Goal: Transaction & Acquisition: Purchase product/service

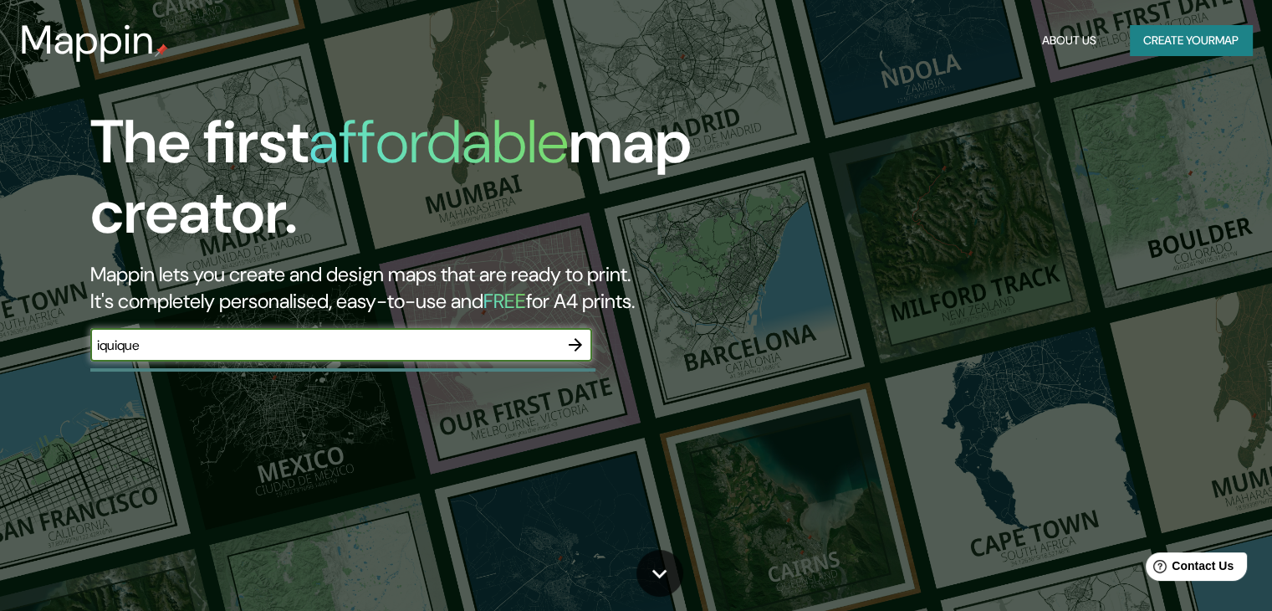
type input "iquique"
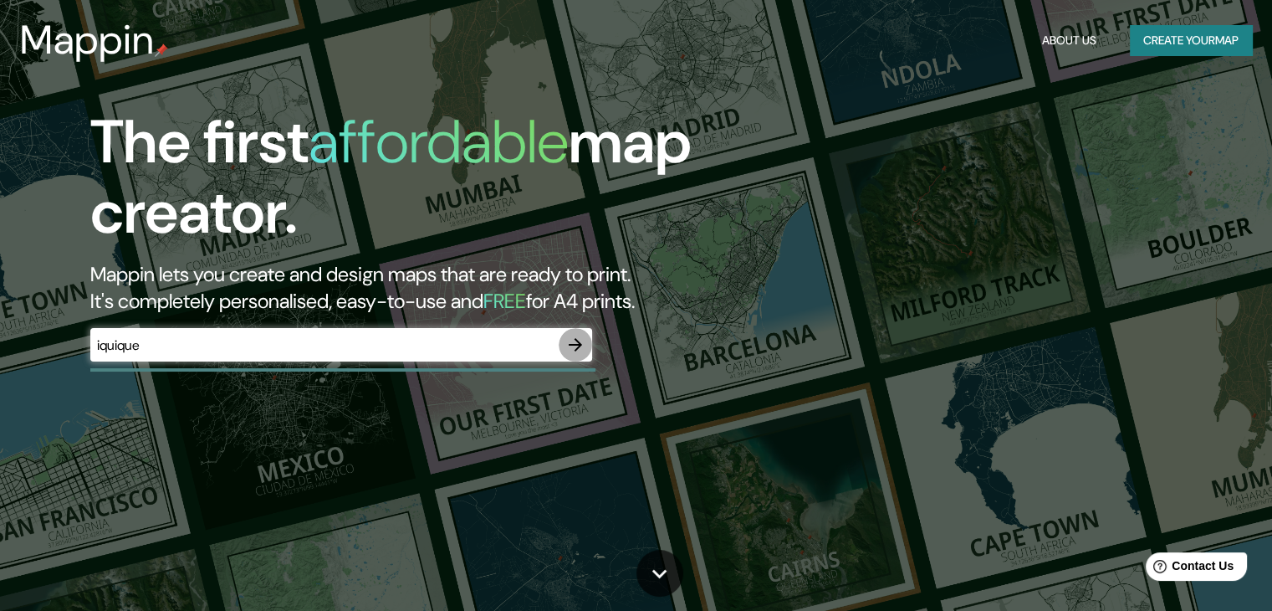
click at [575, 353] on icon "button" at bounding box center [575, 345] width 20 height 20
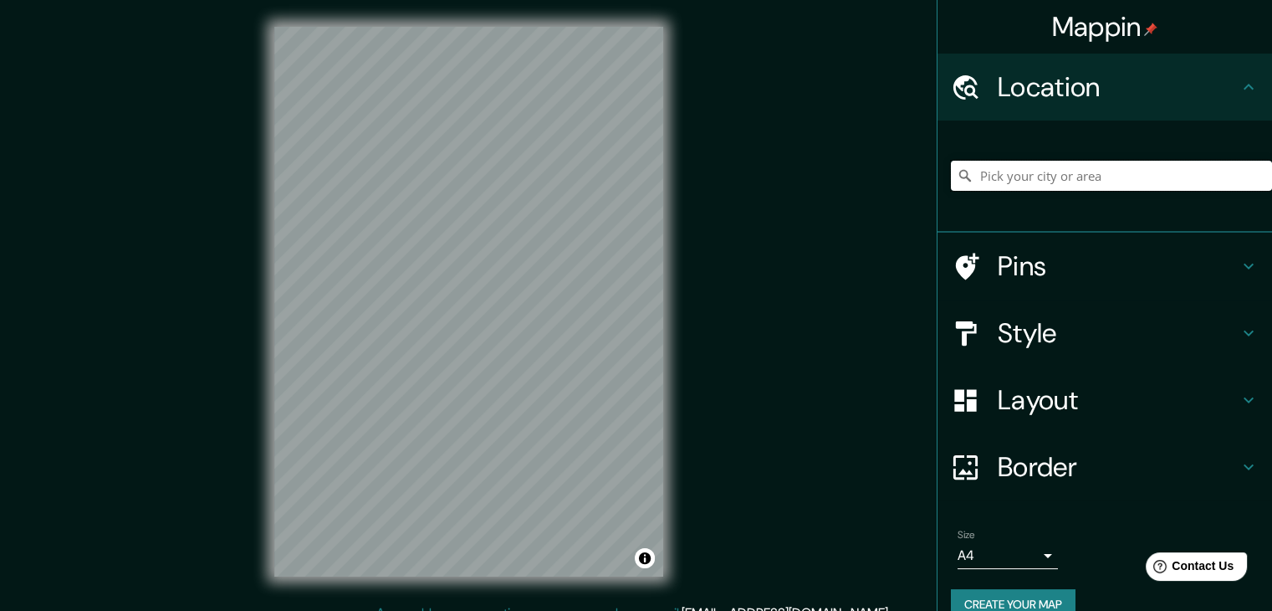
click at [1103, 174] on input "Pick your city or area" at bounding box center [1111, 176] width 321 height 30
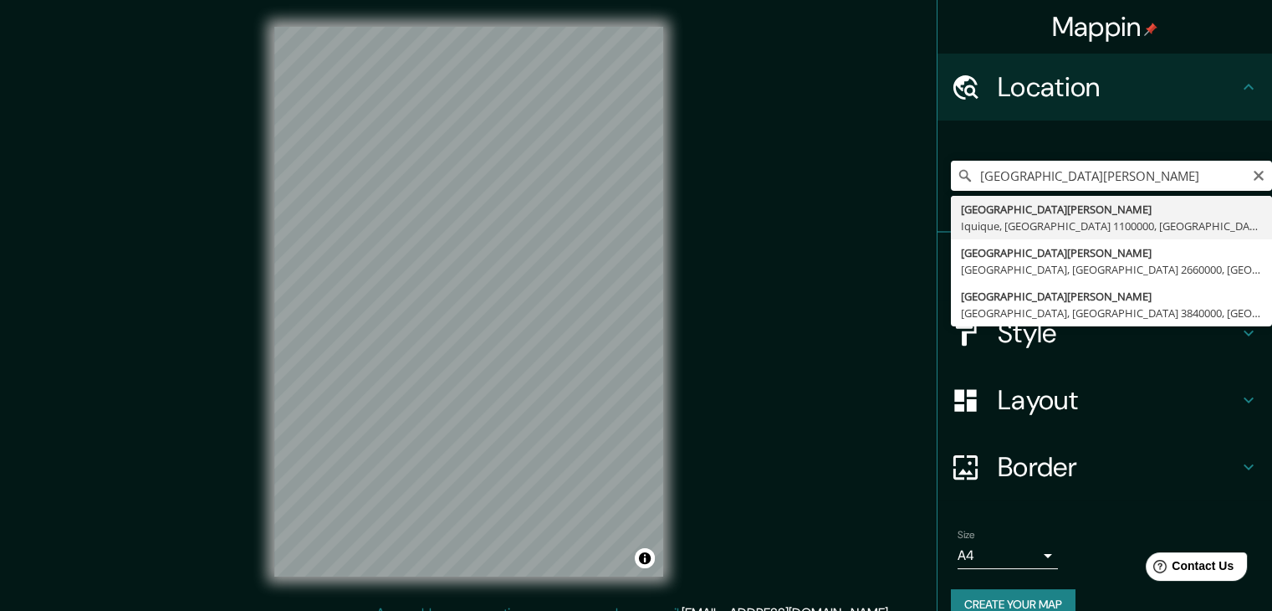
type input "[GEOGRAPHIC_DATA][PERSON_NAME][PERSON_NAME], [GEOGRAPHIC_DATA], [GEOGRAPHIC_DAT…"
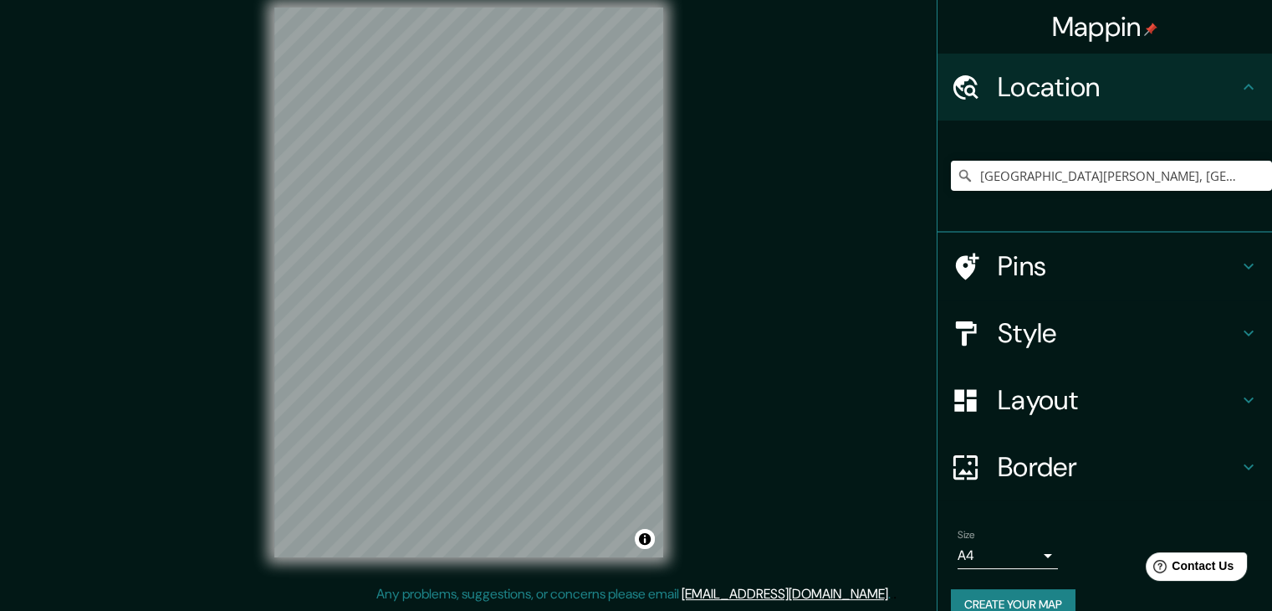
click at [1001, 554] on body "Mappin Location Avenida Arturo Prat Chacón, Iquique, Región de Tarapacá 1100000…" at bounding box center [636, 286] width 1272 height 611
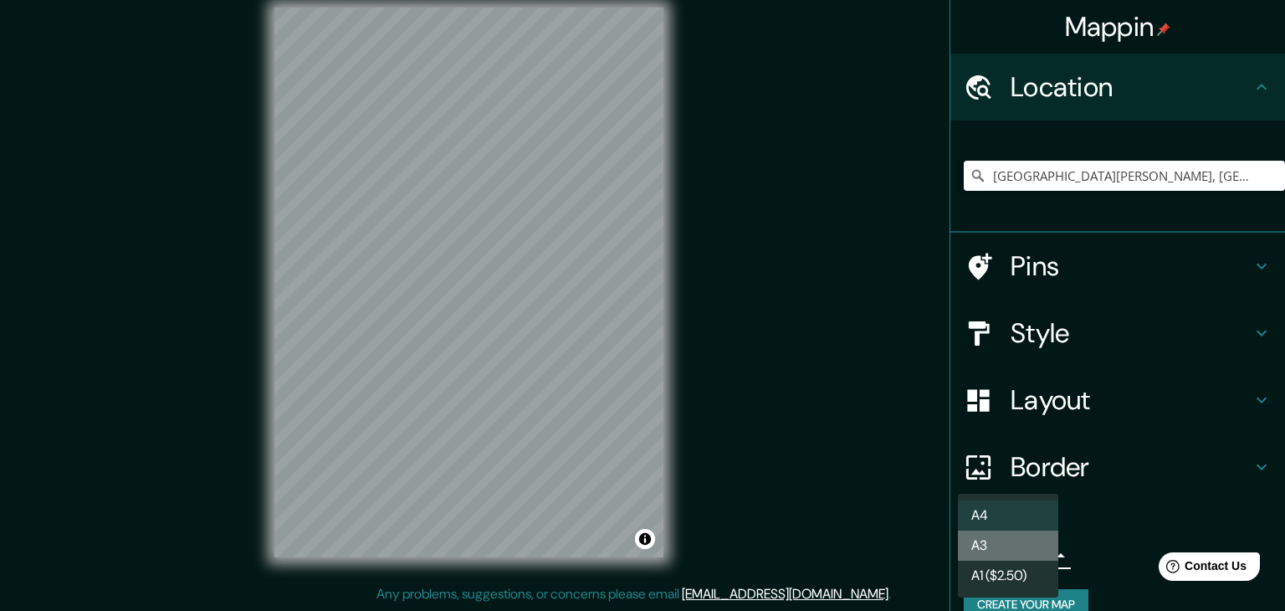
click at [997, 544] on li "A3" at bounding box center [1008, 545] width 100 height 30
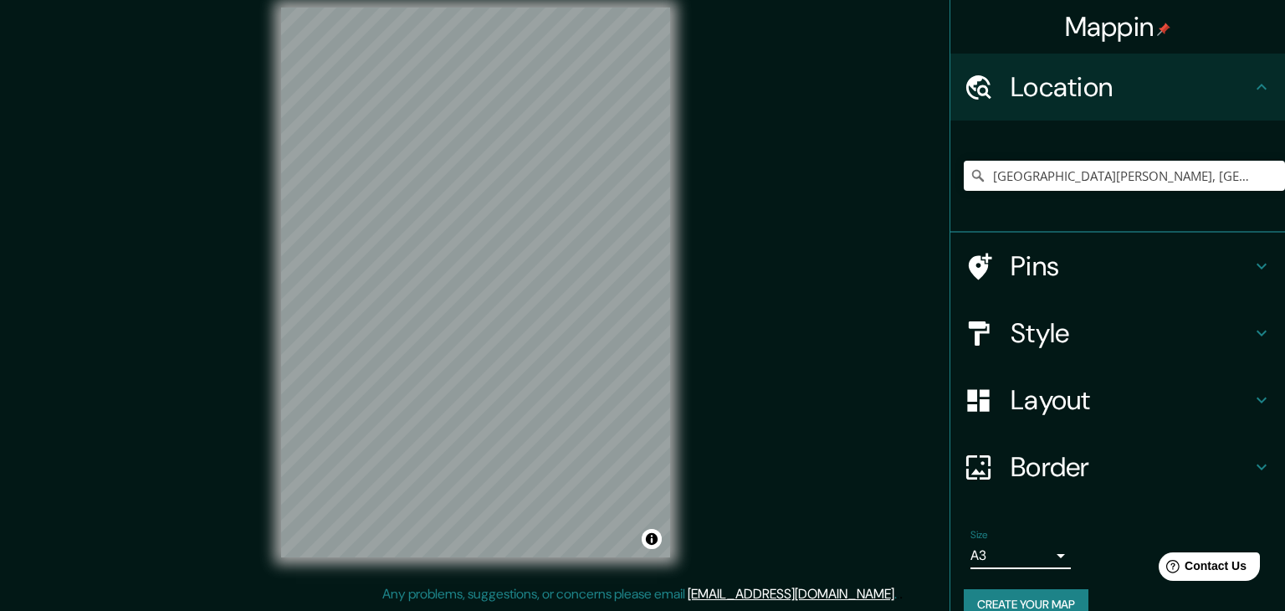
click at [1027, 555] on body "Mappin Location Avenida Arturo Prat Chacón, Iquique, Región de Tarapacá 1100000…" at bounding box center [642, 286] width 1285 height 611
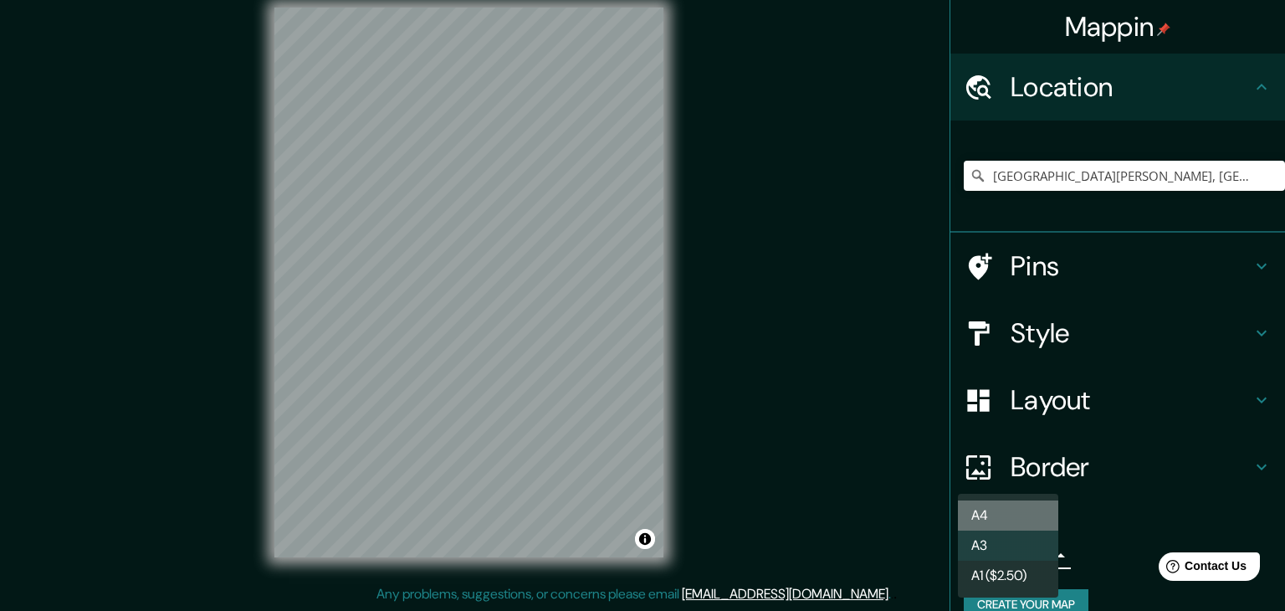
click at [1021, 522] on li "A4" at bounding box center [1008, 515] width 100 height 30
type input "single"
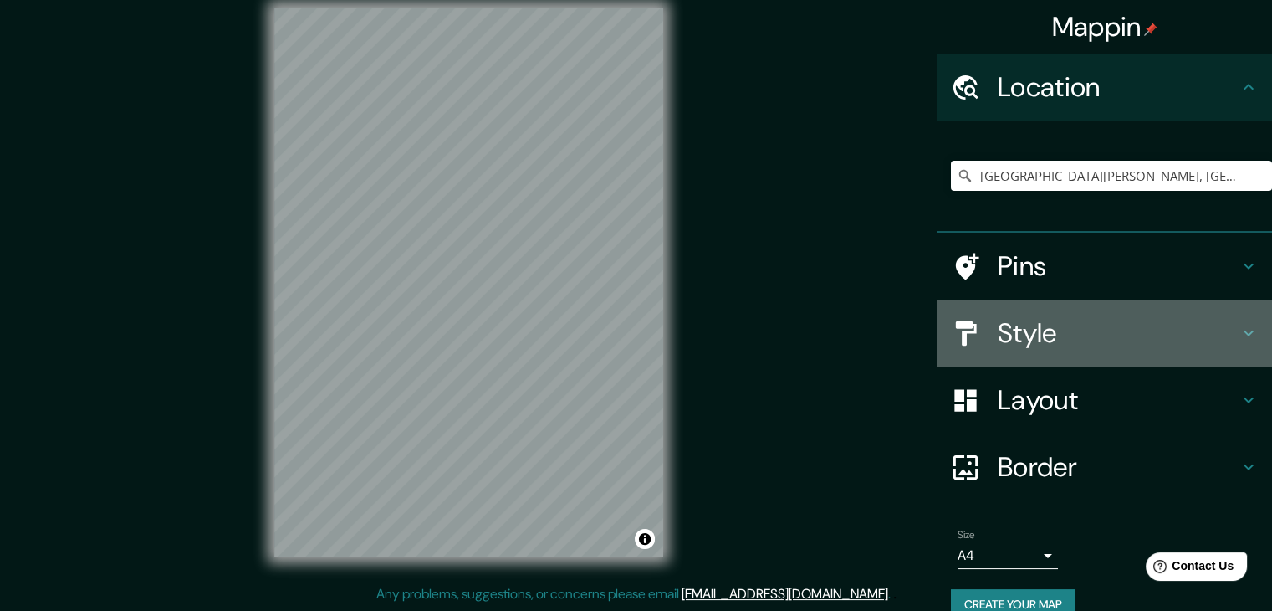
click at [998, 334] on h4 "Style" at bounding box center [1118, 332] width 241 height 33
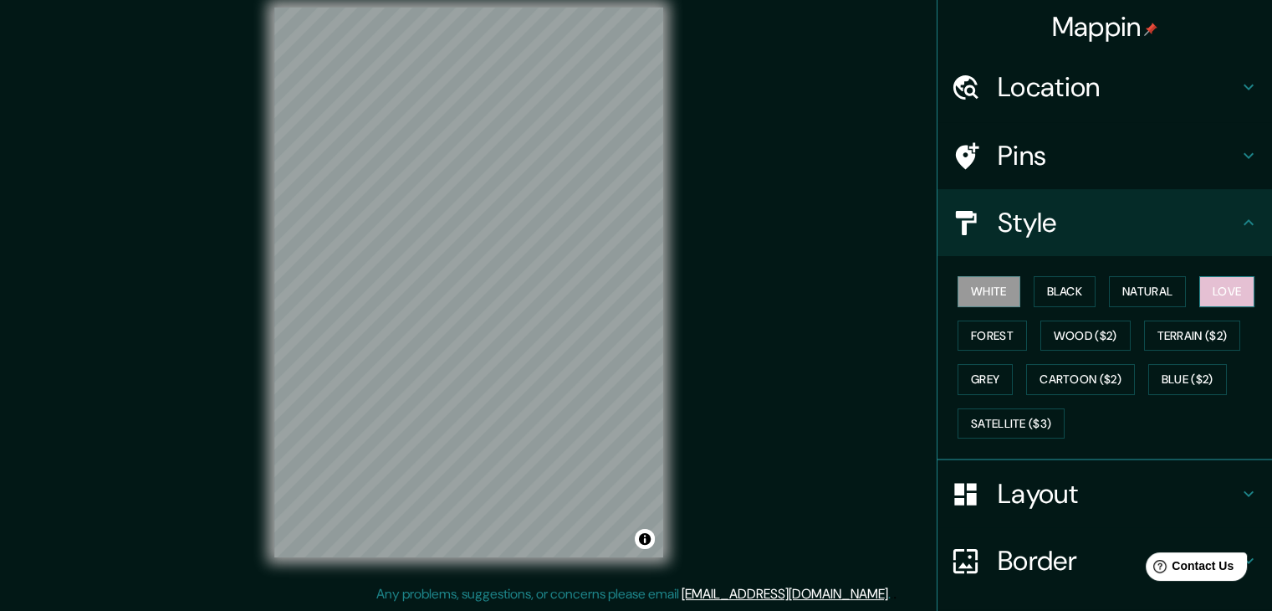
click at [1212, 279] on button "Love" at bounding box center [1226, 291] width 55 height 31
click at [994, 334] on button "Forest" at bounding box center [992, 335] width 69 height 31
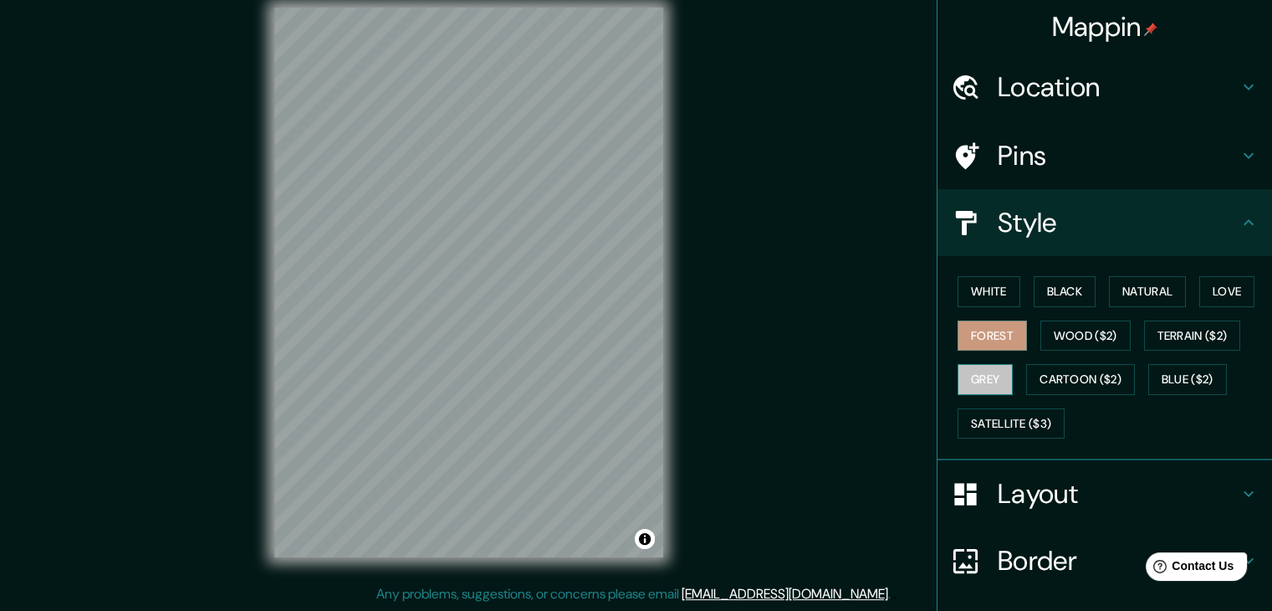
click at [967, 368] on button "Grey" at bounding box center [985, 379] width 55 height 31
click at [1144, 290] on button "Natural" at bounding box center [1147, 291] width 77 height 31
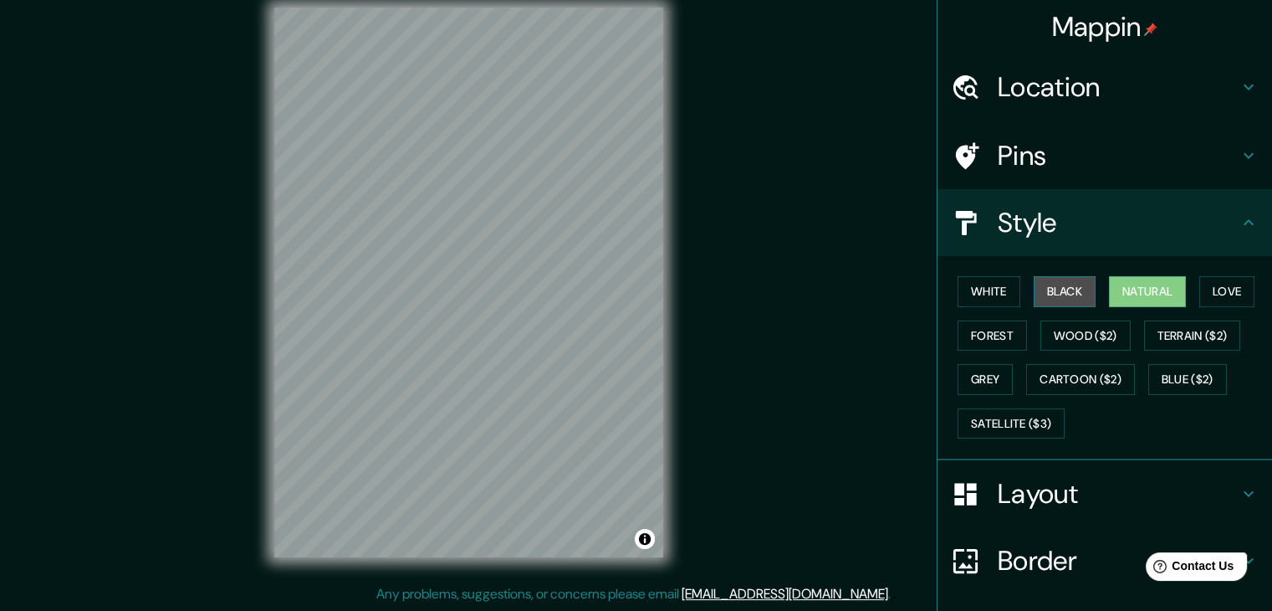
click at [1044, 292] on button "Black" at bounding box center [1065, 291] width 63 height 31
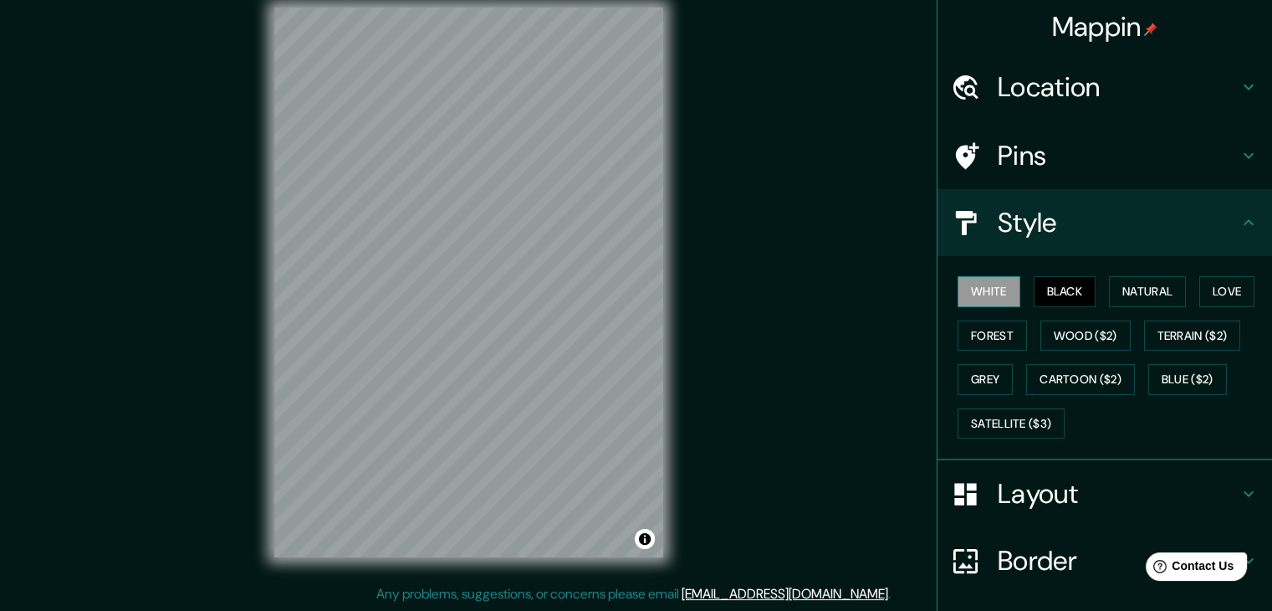
click at [973, 287] on button "White" at bounding box center [989, 291] width 63 height 31
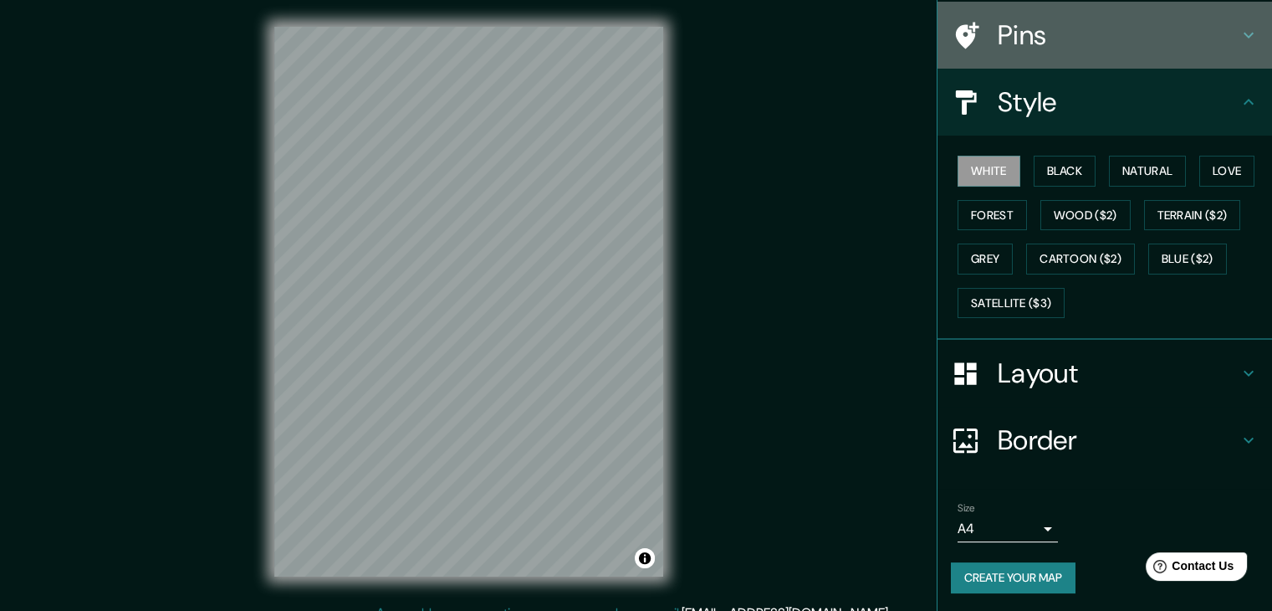
click at [1055, 43] on h4 "Pins" at bounding box center [1118, 34] width 241 height 33
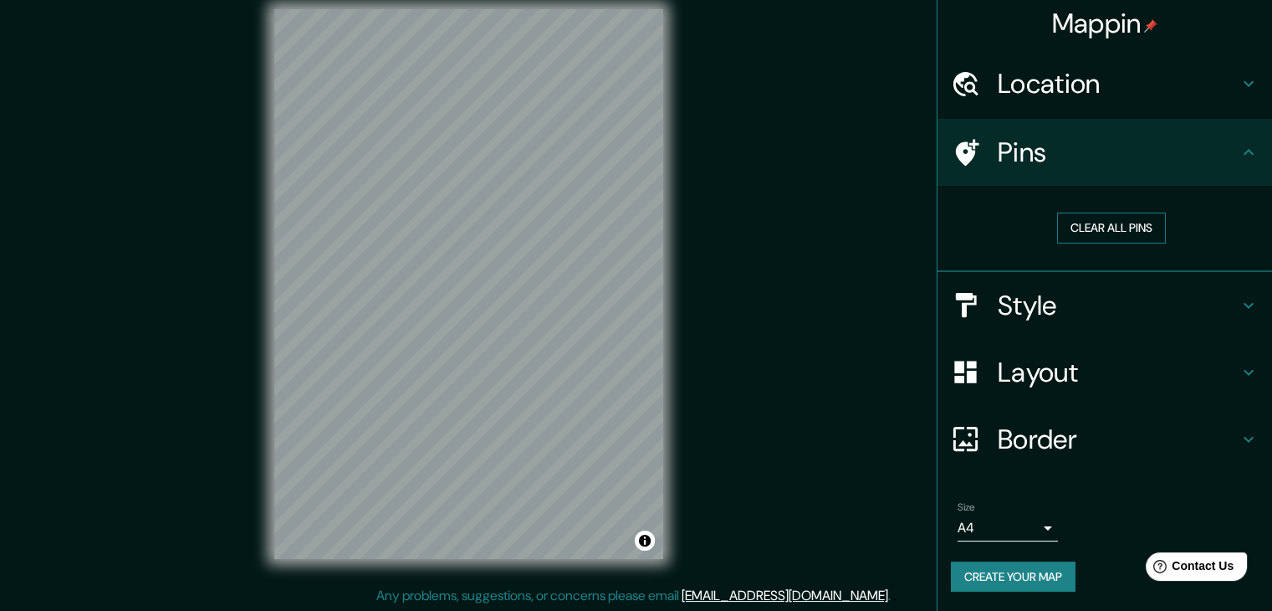
scroll to position [19, 0]
click at [998, 586] on button "Create your map" at bounding box center [1013, 576] width 125 height 31
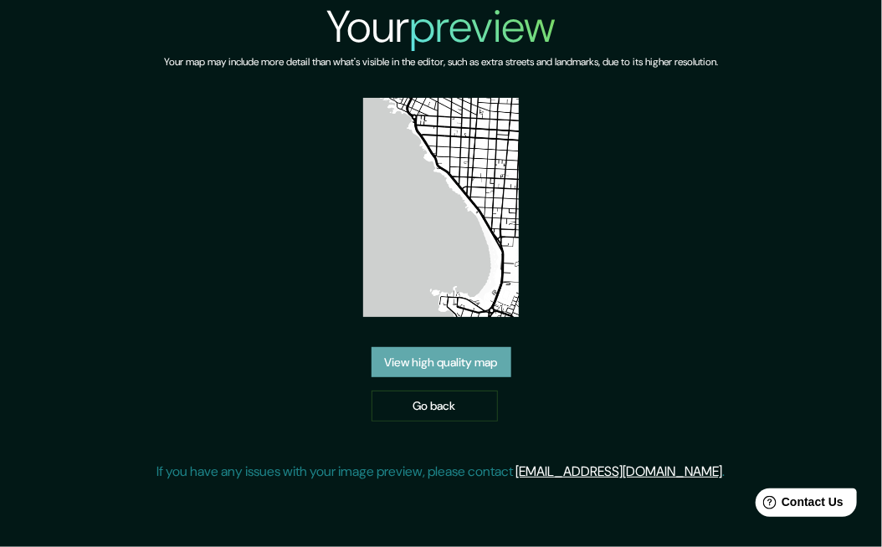
click at [439, 374] on link "View high quality map" at bounding box center [441, 362] width 140 height 31
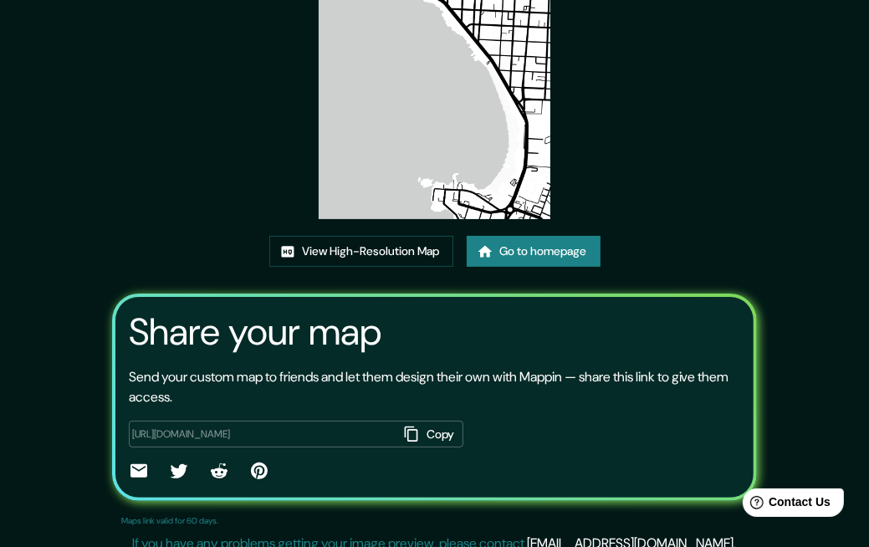
scroll to position [189, 0]
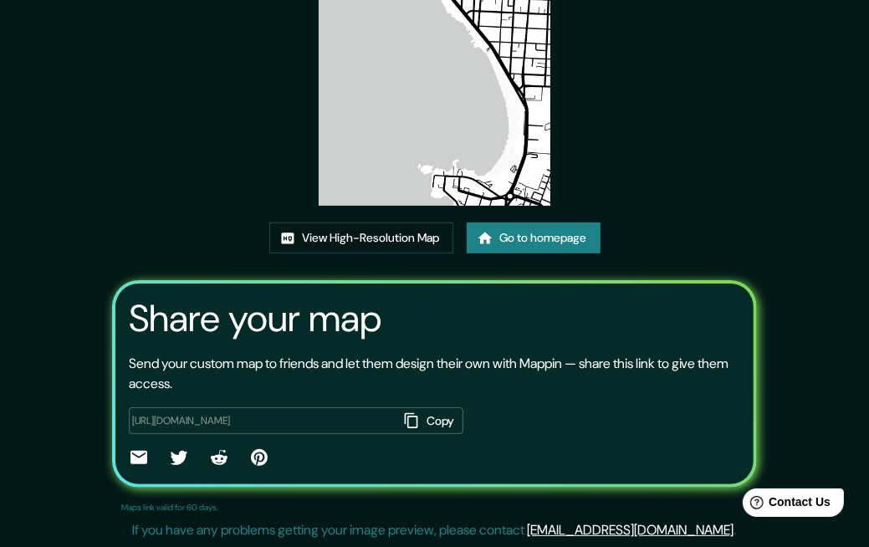
click at [402, 422] on button "Copy" at bounding box center [430, 421] width 65 height 28
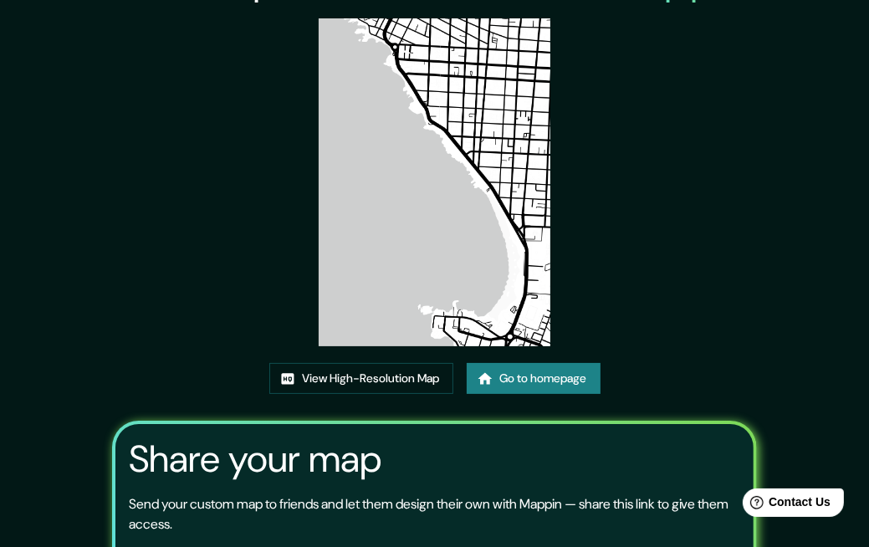
scroll to position [0, 0]
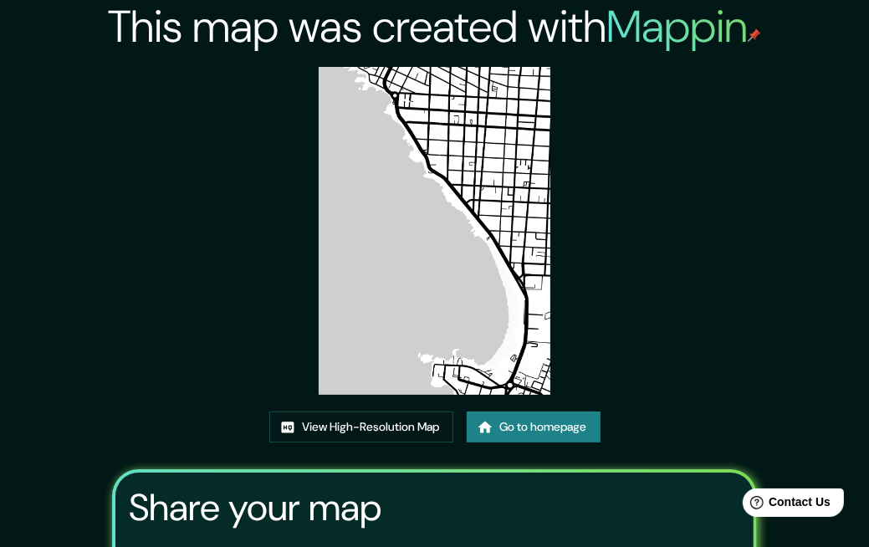
click at [342, 209] on img at bounding box center [435, 231] width 232 height 328
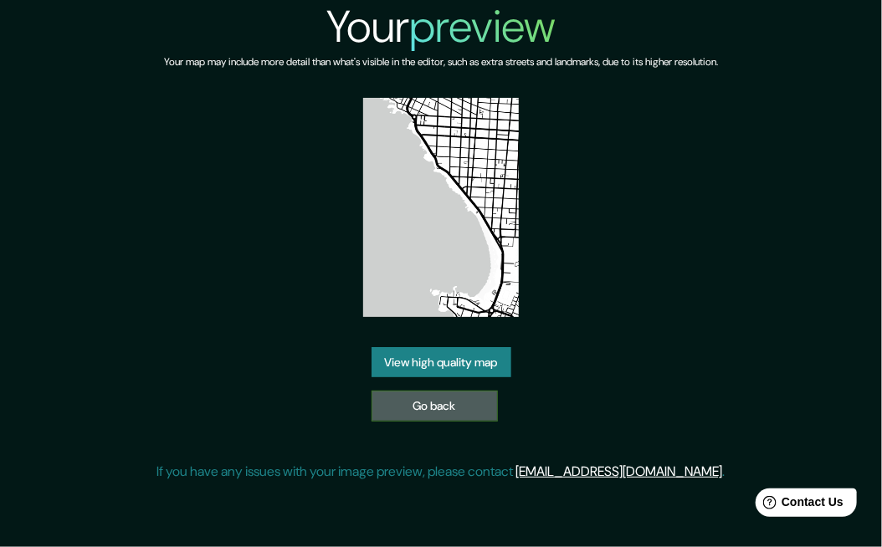
click at [493, 413] on link "Go back" at bounding box center [434, 406] width 126 height 31
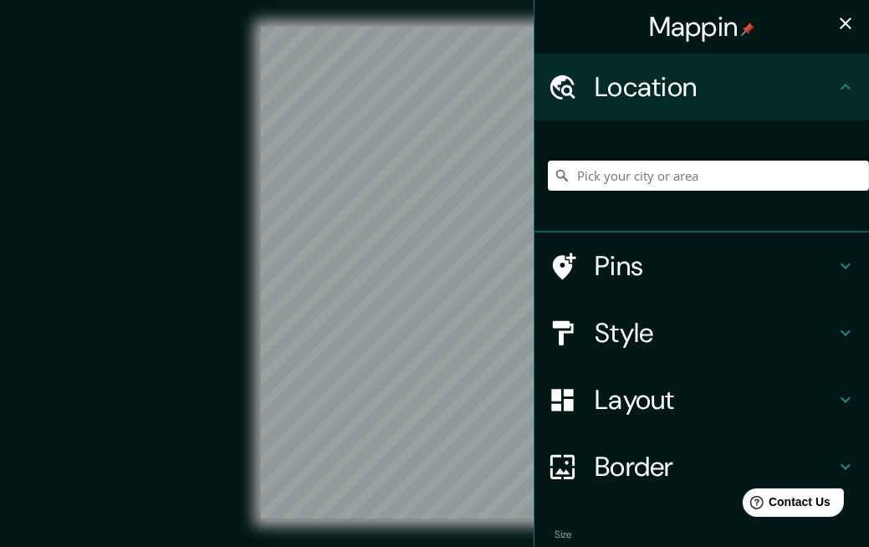
click at [679, 172] on input "Pick your city or area" at bounding box center [708, 176] width 321 height 30
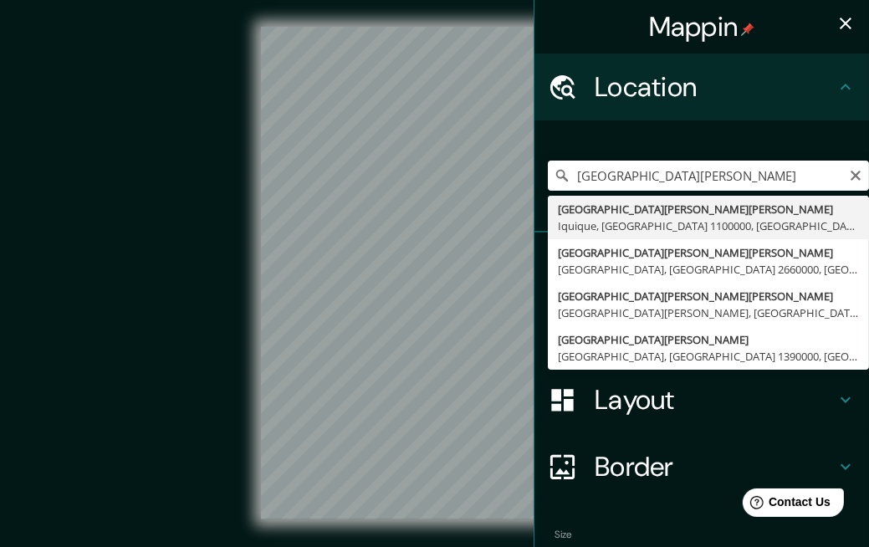
type input "[GEOGRAPHIC_DATA][PERSON_NAME][PERSON_NAME], [GEOGRAPHIC_DATA], [GEOGRAPHIC_DAT…"
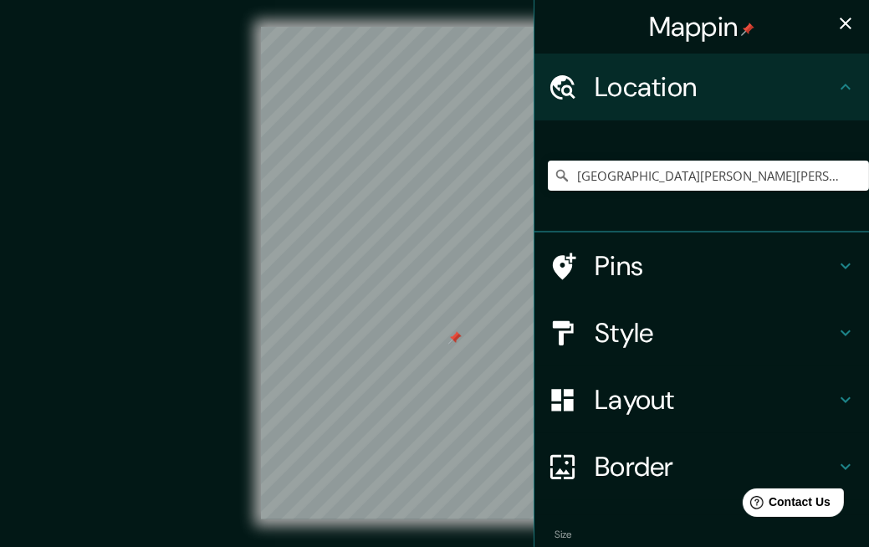
click at [841, 23] on icon "button" at bounding box center [846, 23] width 20 height 20
click at [652, 185] on input "Pick your city or area" at bounding box center [708, 176] width 321 height 30
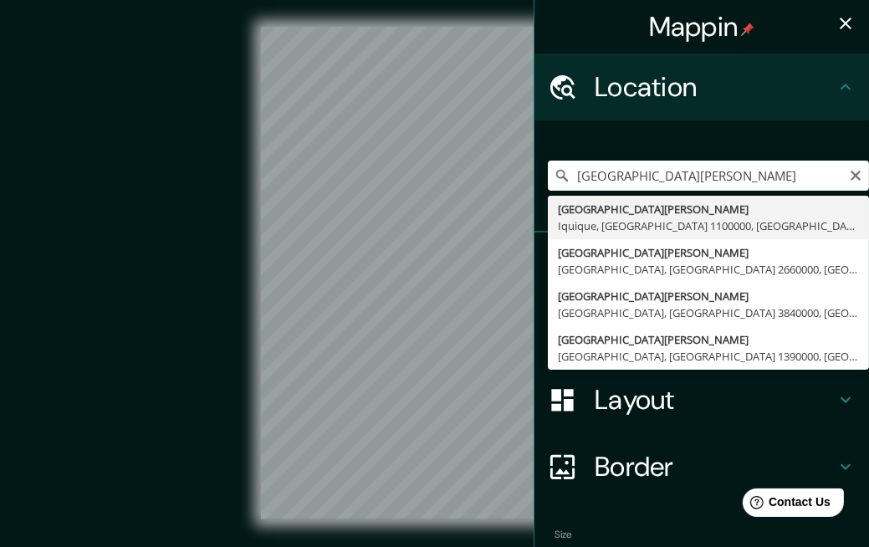
type input "[GEOGRAPHIC_DATA][PERSON_NAME], [GEOGRAPHIC_DATA], [GEOGRAPHIC_DATA] 1100000, […"
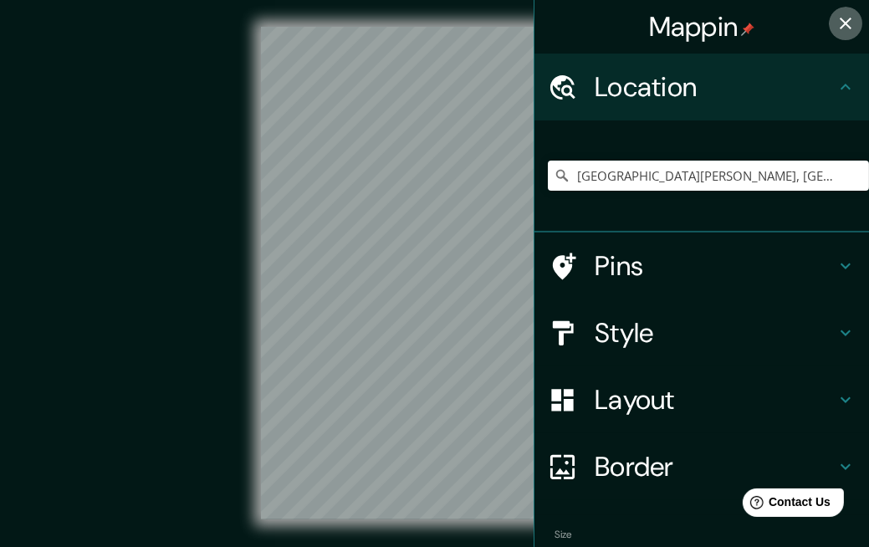
click at [836, 19] on icon "button" at bounding box center [846, 23] width 20 height 20
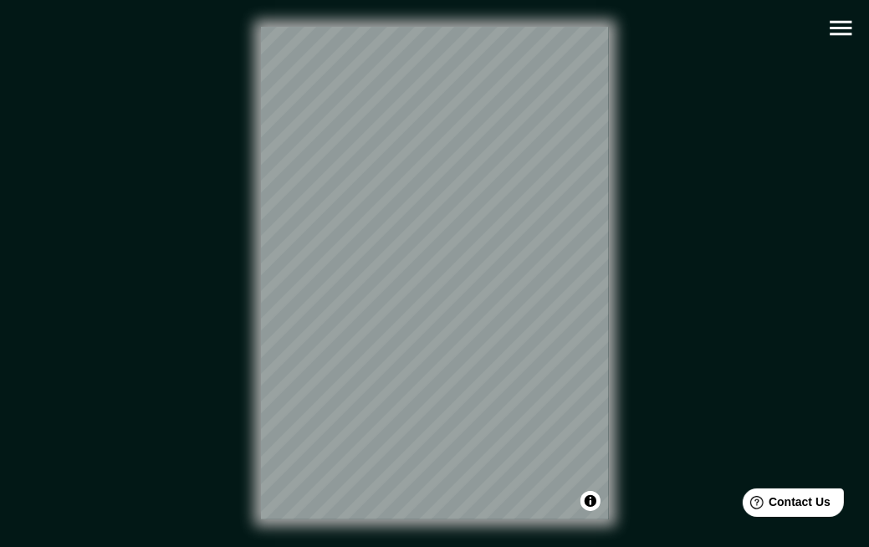
click at [843, 33] on icon "button" at bounding box center [841, 28] width 22 height 15
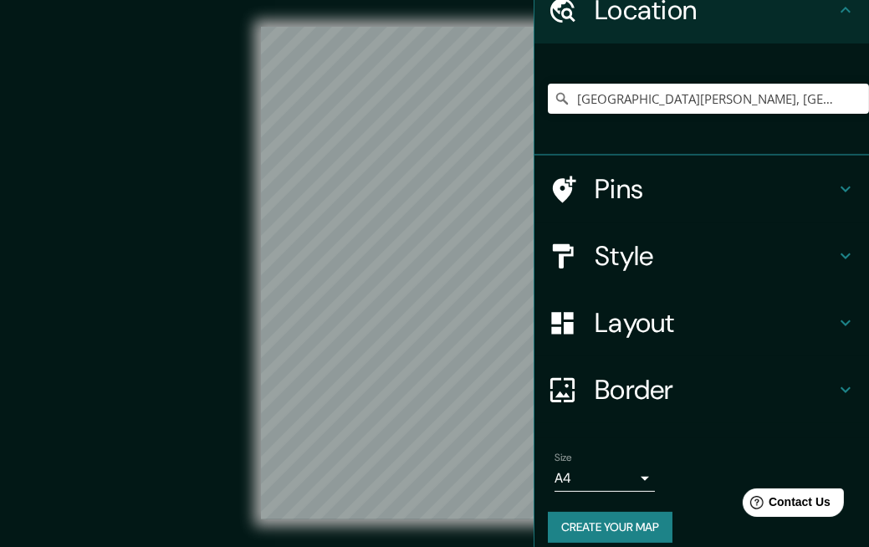
scroll to position [91, 0]
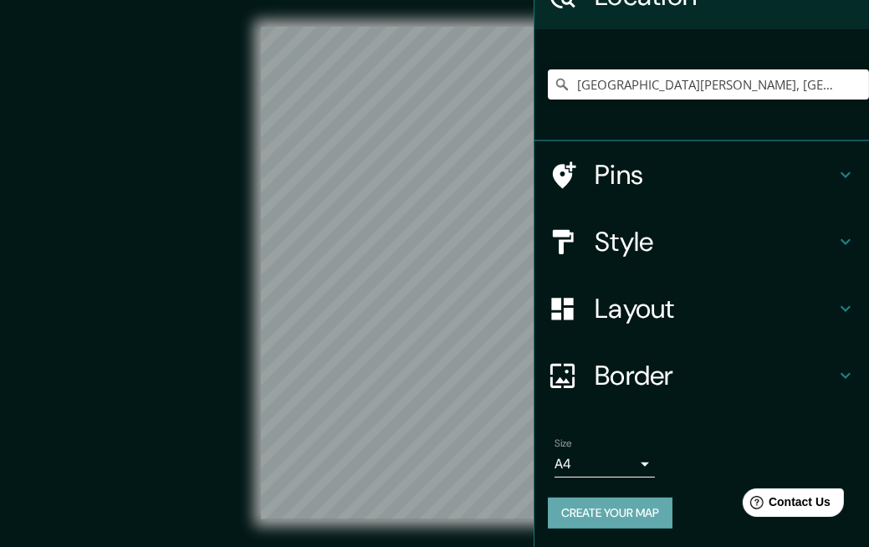
click at [578, 508] on button "Create your map" at bounding box center [610, 513] width 125 height 31
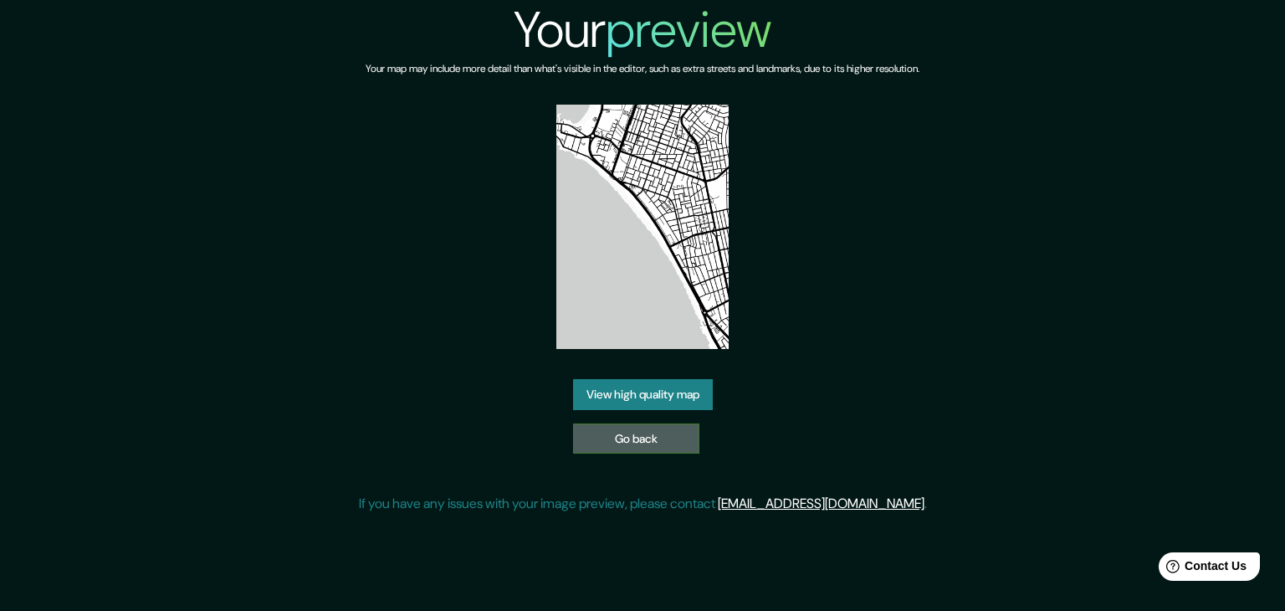
click at [667, 447] on link "Go back" at bounding box center [636, 438] width 126 height 31
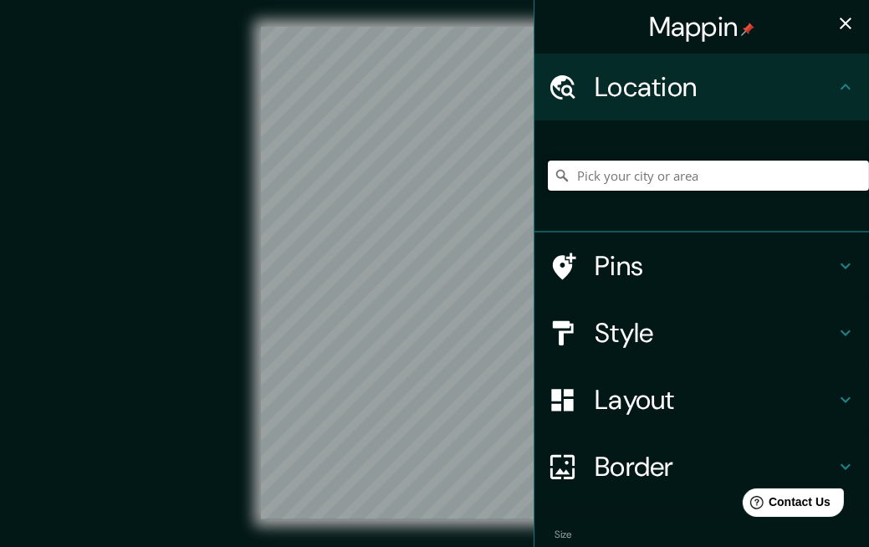
click at [743, 175] on input "Pick your city or area" at bounding box center [708, 176] width 321 height 30
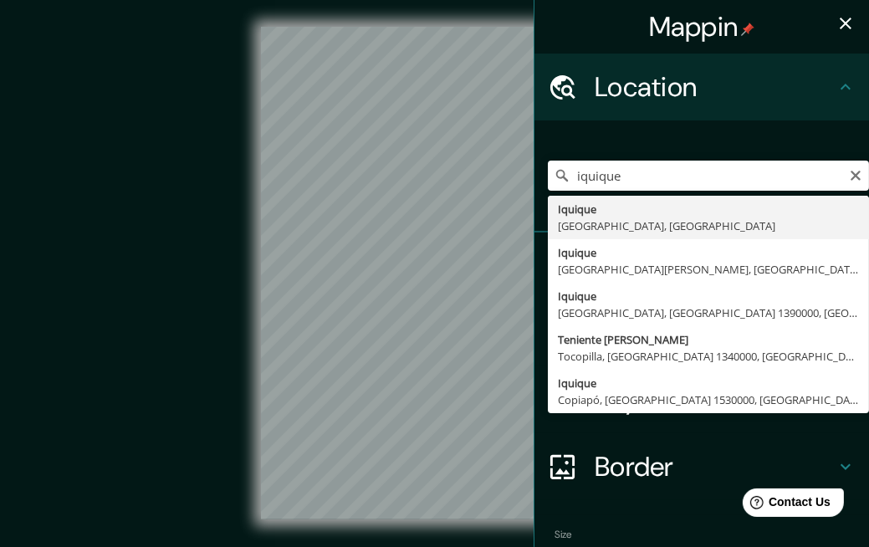
type input "Iquique, Región de Tarapacá, Chile"
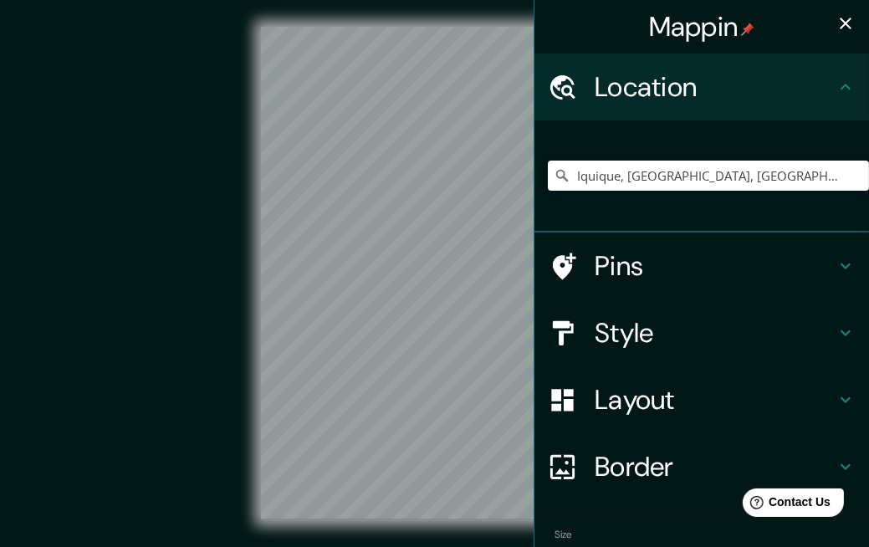
click at [836, 17] on icon "button" at bounding box center [846, 23] width 20 height 20
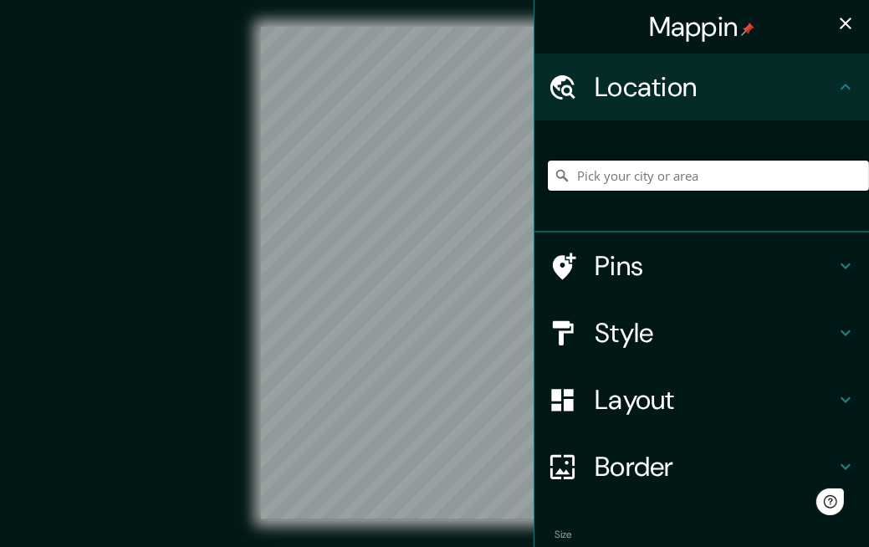
click at [784, 176] on input "Pick your city or area" at bounding box center [708, 176] width 321 height 30
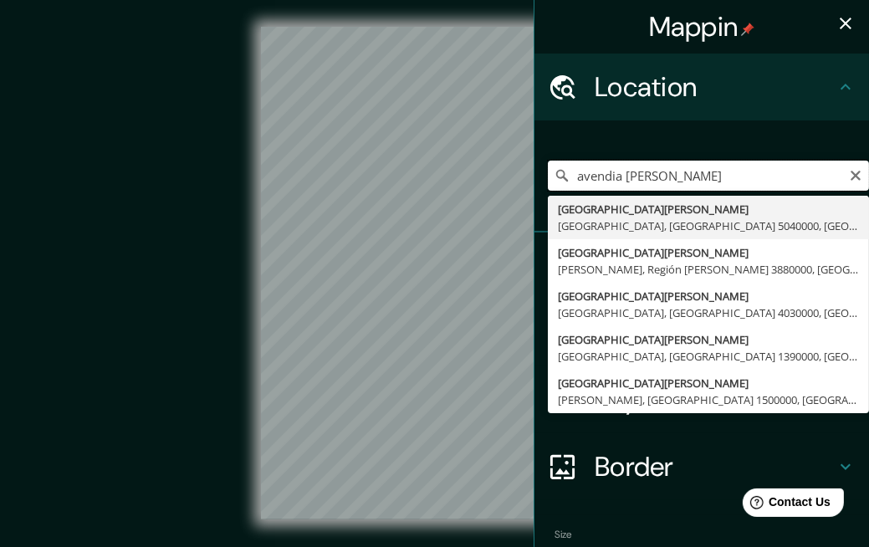
click at [601, 176] on input "avendia [PERSON_NAME]" at bounding box center [708, 176] width 321 height 30
click at [600, 171] on input "avendia [PERSON_NAME]" at bounding box center [708, 176] width 321 height 30
click at [604, 174] on input "avendia [PERSON_NAME]" at bounding box center [708, 176] width 321 height 30
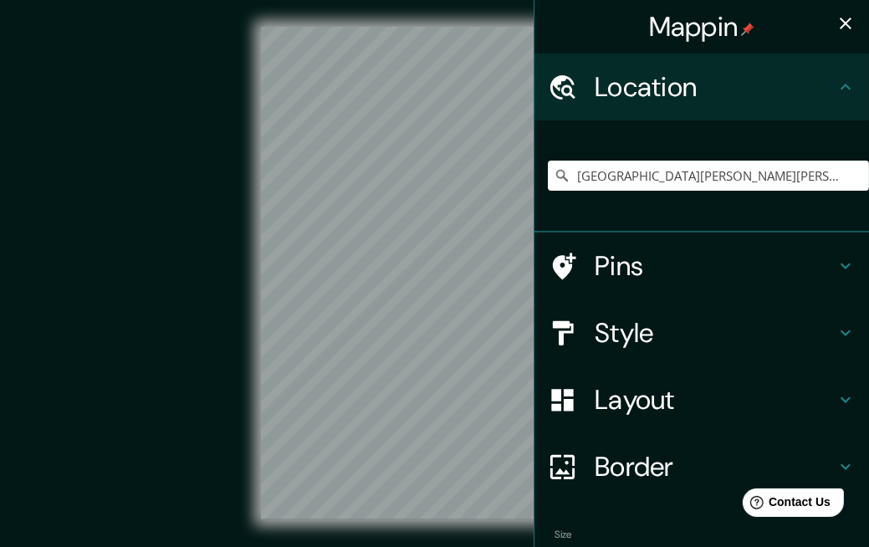
drag, startPoint x: 632, startPoint y: 255, endPoint x: 693, endPoint y: 193, distance: 86.4
click at [693, 193] on ul "Location [GEOGRAPHIC_DATA][PERSON_NAME][PERSON_NAME], [GEOGRAPHIC_DATA][PERSON_…" at bounding box center [701, 347] width 335 height 586
click at [762, 176] on input "[GEOGRAPHIC_DATA][PERSON_NAME][PERSON_NAME], [GEOGRAPHIC_DATA][PERSON_NAME], [G…" at bounding box center [708, 176] width 321 height 30
click at [746, 170] on input "[GEOGRAPHIC_DATA][PERSON_NAME][PERSON_NAME], [GEOGRAPHIC_DATA][PERSON_NAME], [G…" at bounding box center [708, 176] width 321 height 30
click at [736, 171] on input "[GEOGRAPHIC_DATA][PERSON_NAME][PERSON_NAME], [GEOGRAPHIC_DATA][PERSON_NAME], [G…" at bounding box center [708, 176] width 321 height 30
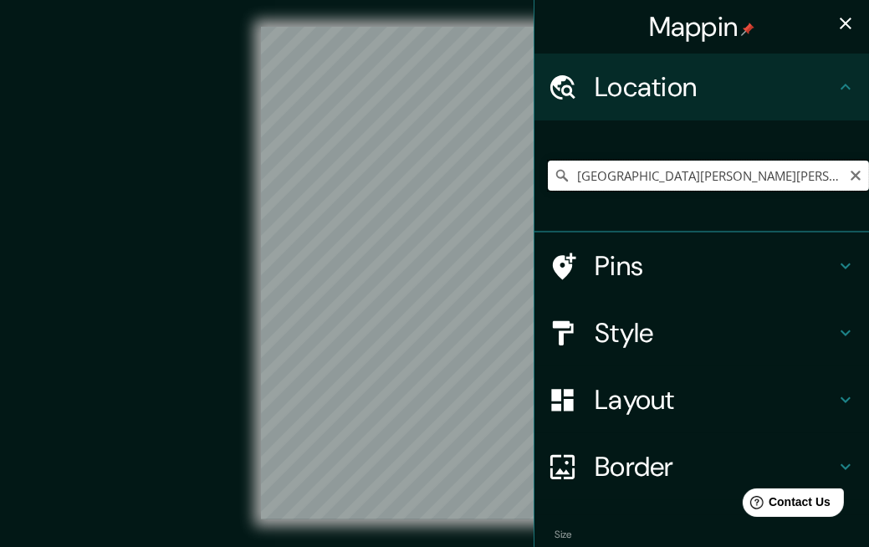
scroll to position [0, 194]
drag, startPoint x: 736, startPoint y: 171, endPoint x: 1037, endPoint y: 183, distance: 301.3
click at [868, 183] on html "Mappin Location [GEOGRAPHIC_DATA][PERSON_NAME][PERSON_NAME], [GEOGRAPHIC_DATA][…" at bounding box center [434, 273] width 869 height 547
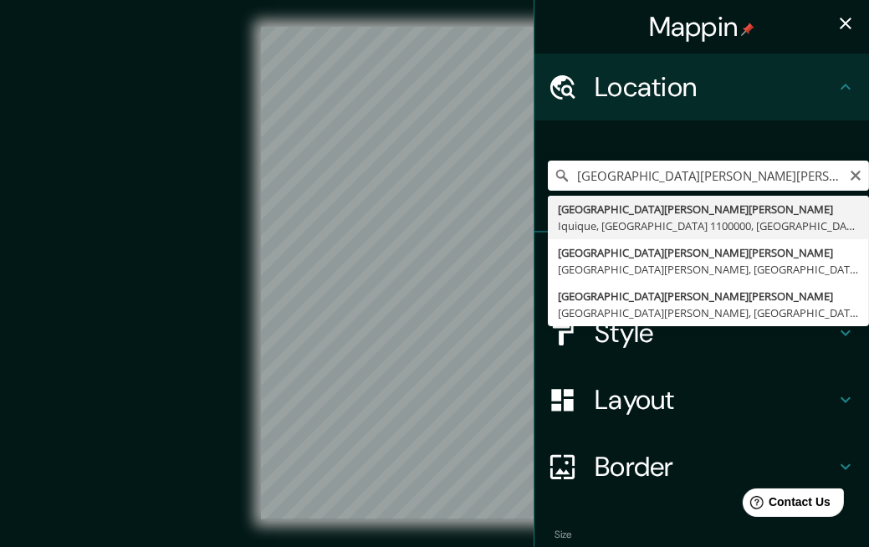
type input "[GEOGRAPHIC_DATA][PERSON_NAME][PERSON_NAME], [GEOGRAPHIC_DATA], [GEOGRAPHIC_DAT…"
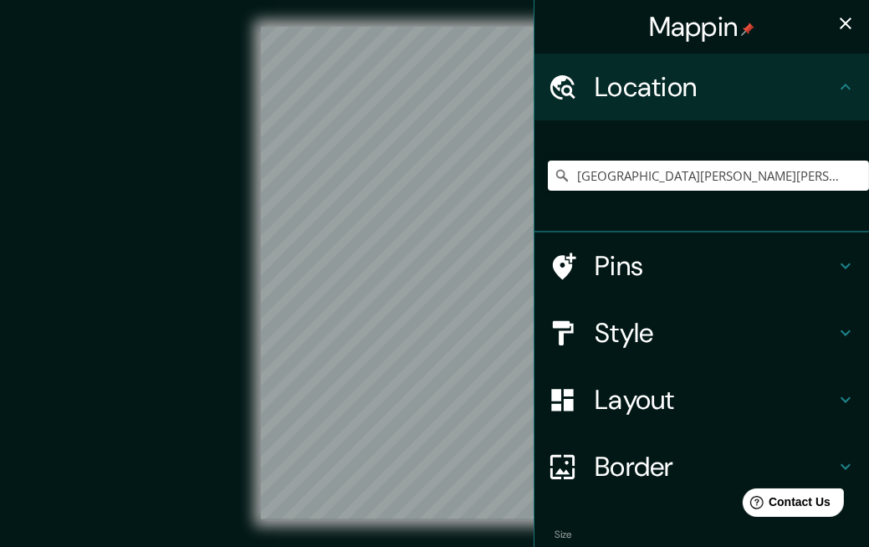
click at [842, 24] on icon "button" at bounding box center [846, 23] width 20 height 20
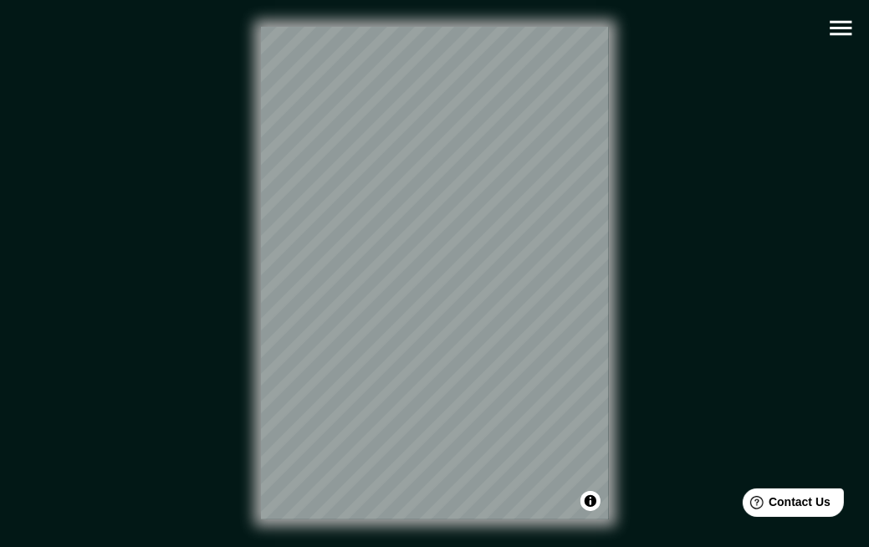
click at [846, 18] on icon "button" at bounding box center [840, 27] width 29 height 29
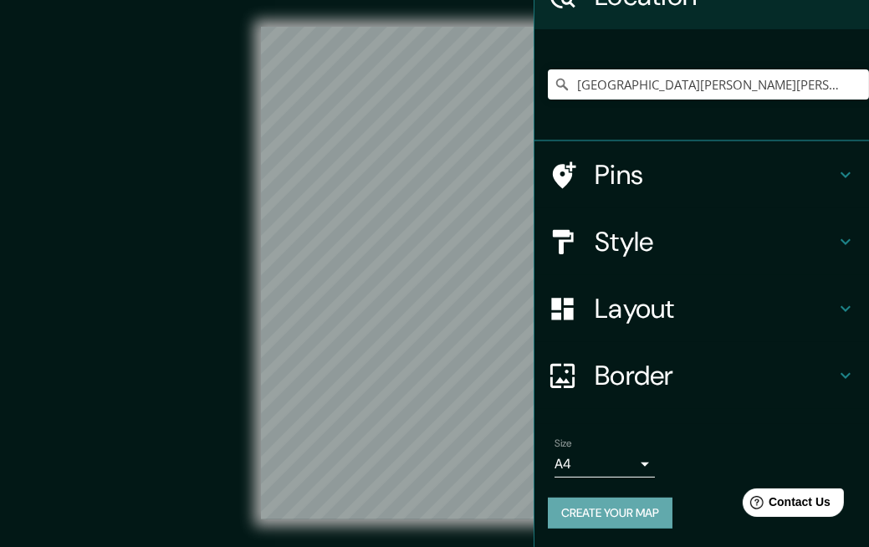
click at [623, 516] on button "Create your map" at bounding box center [610, 513] width 125 height 31
